Goal: Transaction & Acquisition: Purchase product/service

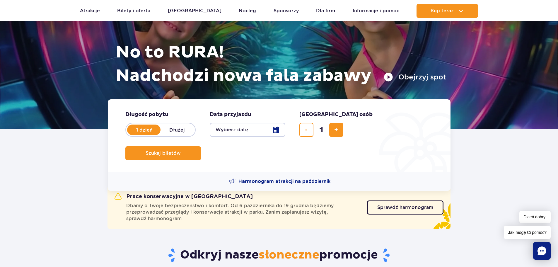
scroll to position [53, 0]
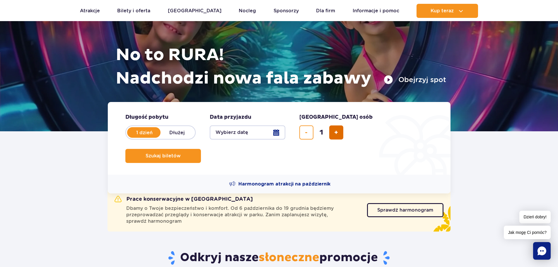
click at [337, 132] on span "dodaj bilet" at bounding box center [336, 132] width 4 height 0
click at [272, 133] on button "Wybierz datę" at bounding box center [248, 132] width 76 height 14
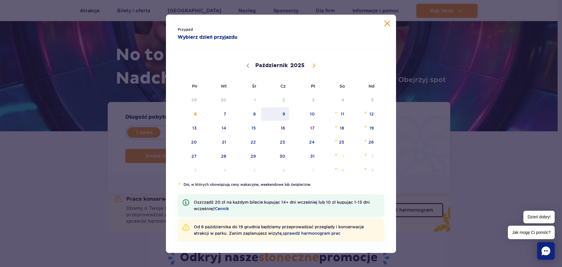
click at [279, 120] on span "9" at bounding box center [276, 113] width 30 height 13
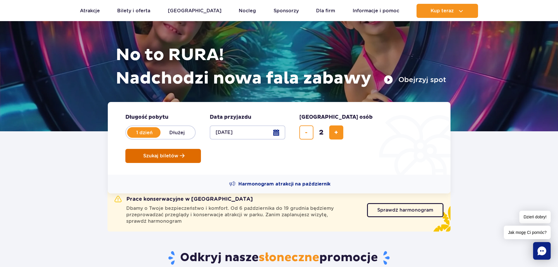
click at [178, 153] on span "Szukaj biletów" at bounding box center [160, 155] width 35 height 5
click at [336, 132] on span "dodaj bilet" at bounding box center [336, 132] width 4 height 0
click at [303, 133] on button "usuń bilet" at bounding box center [306, 132] width 14 height 14
type input "2"
click at [178, 153] on span "Szukaj biletów" at bounding box center [160, 155] width 35 height 5
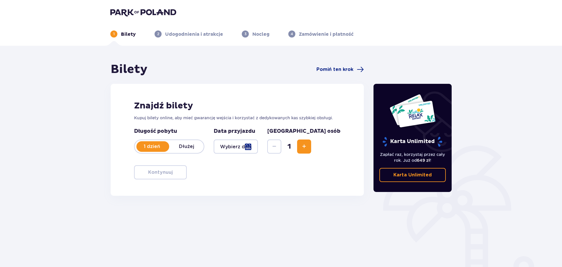
type input "[DATE]"
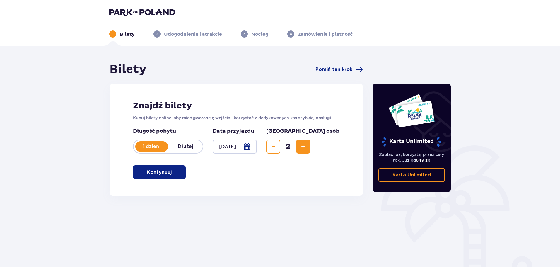
click at [179, 172] on button "Kontynuuj" at bounding box center [159, 172] width 53 height 14
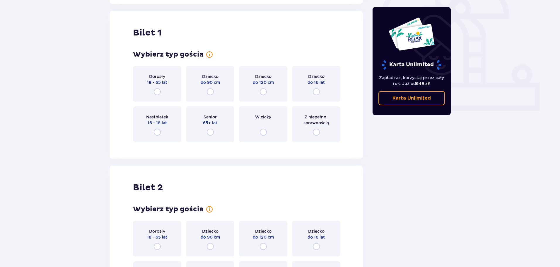
scroll to position [196, 0]
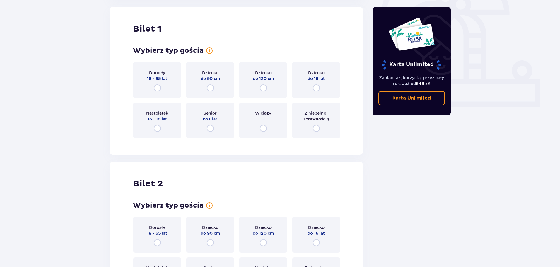
click at [162, 89] on div "Dorosły 18 - 65 lat" at bounding box center [157, 80] width 48 height 36
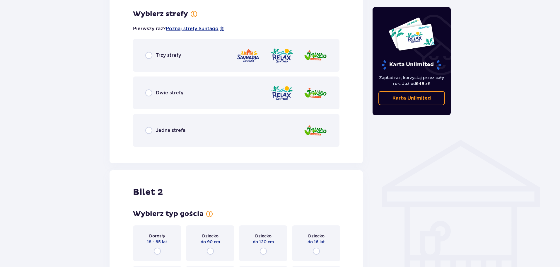
scroll to position [338, 0]
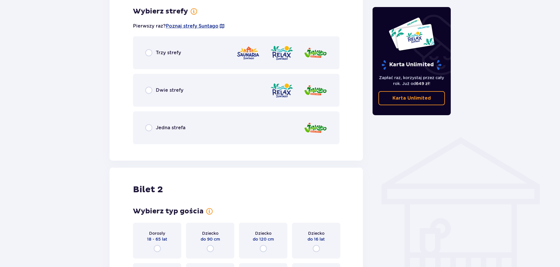
click at [148, 54] on input "radio" at bounding box center [148, 52] width 7 height 7
radio input "true"
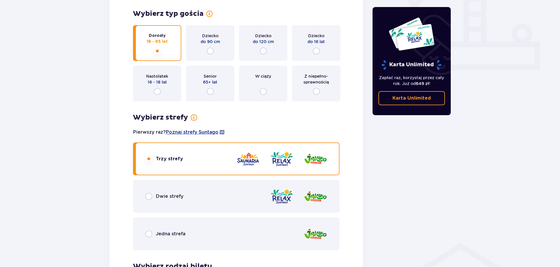
scroll to position [0, 0]
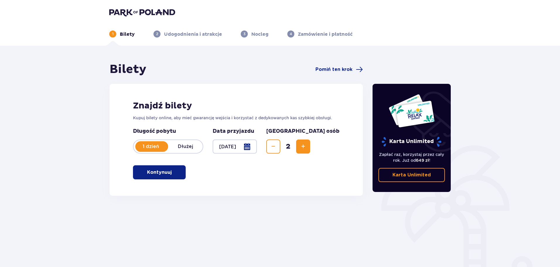
click at [167, 165] on div "Znajdź bilety Kupuj bilety online, aby mieć gwarancję wejścia i korzystać z ded…" at bounding box center [236, 140] width 253 height 112
click at [148, 173] on p "Kontynuuj" at bounding box center [159, 172] width 25 height 6
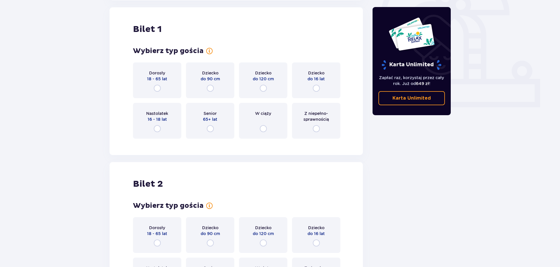
scroll to position [196, 0]
click at [321, 88] on div "Dziecko do 16 lat" at bounding box center [316, 80] width 48 height 36
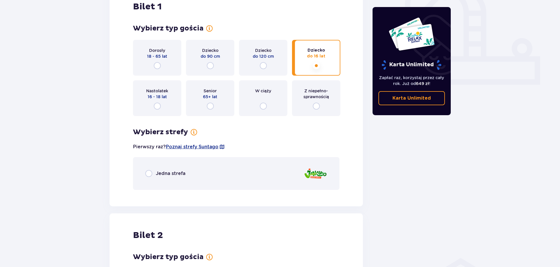
scroll to position [215, 0]
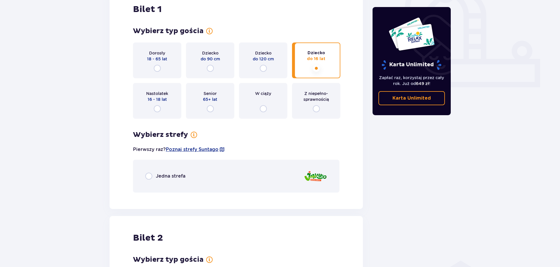
click at [184, 174] on span "Jedna strefa" at bounding box center [171, 176] width 30 height 6
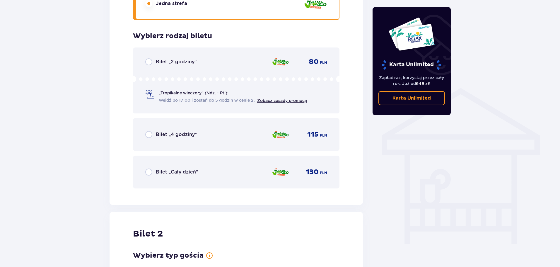
scroll to position [412, 0]
